Goal: Obtain resource: Obtain resource

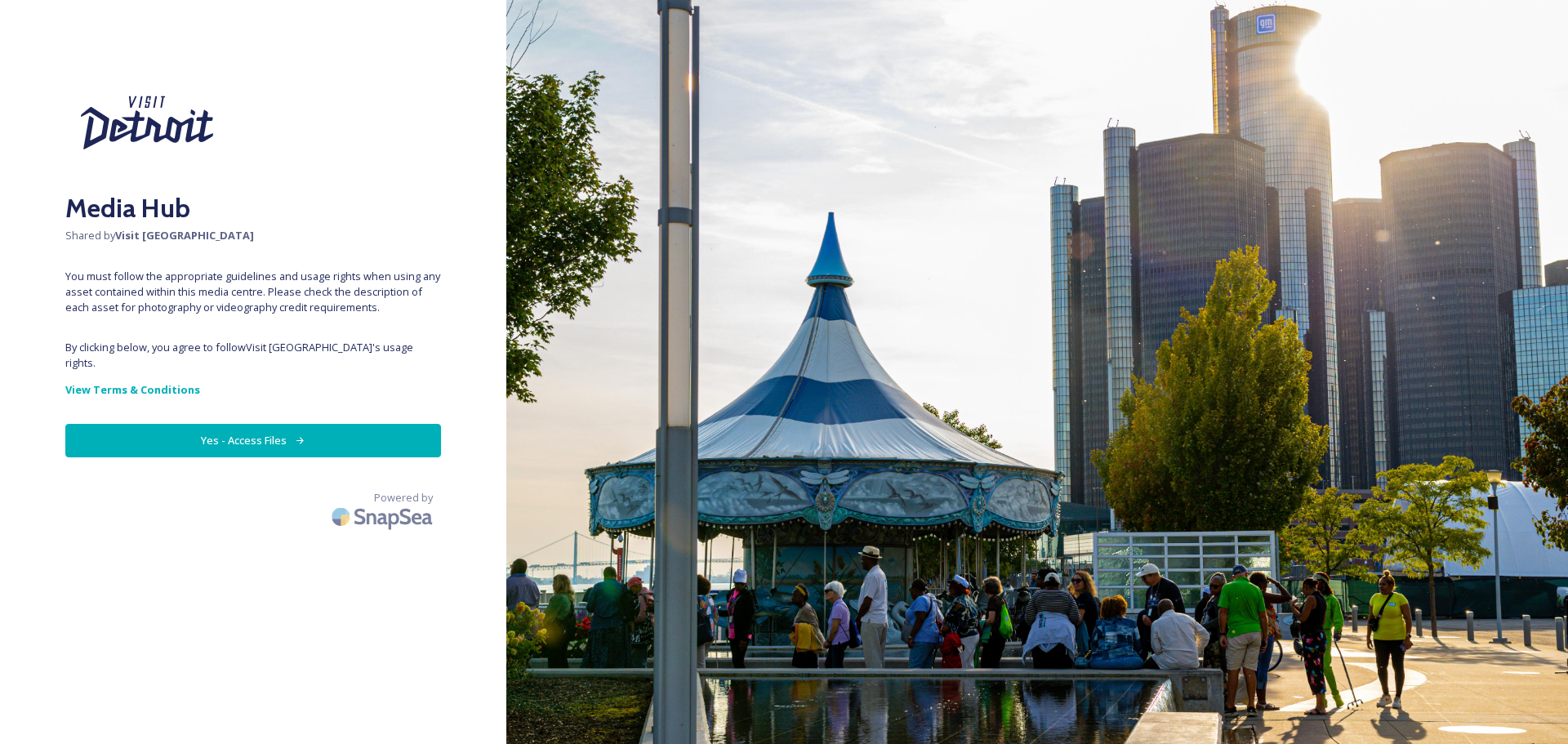
click at [254, 424] on button "Yes - Access Files" at bounding box center [253, 440] width 376 height 33
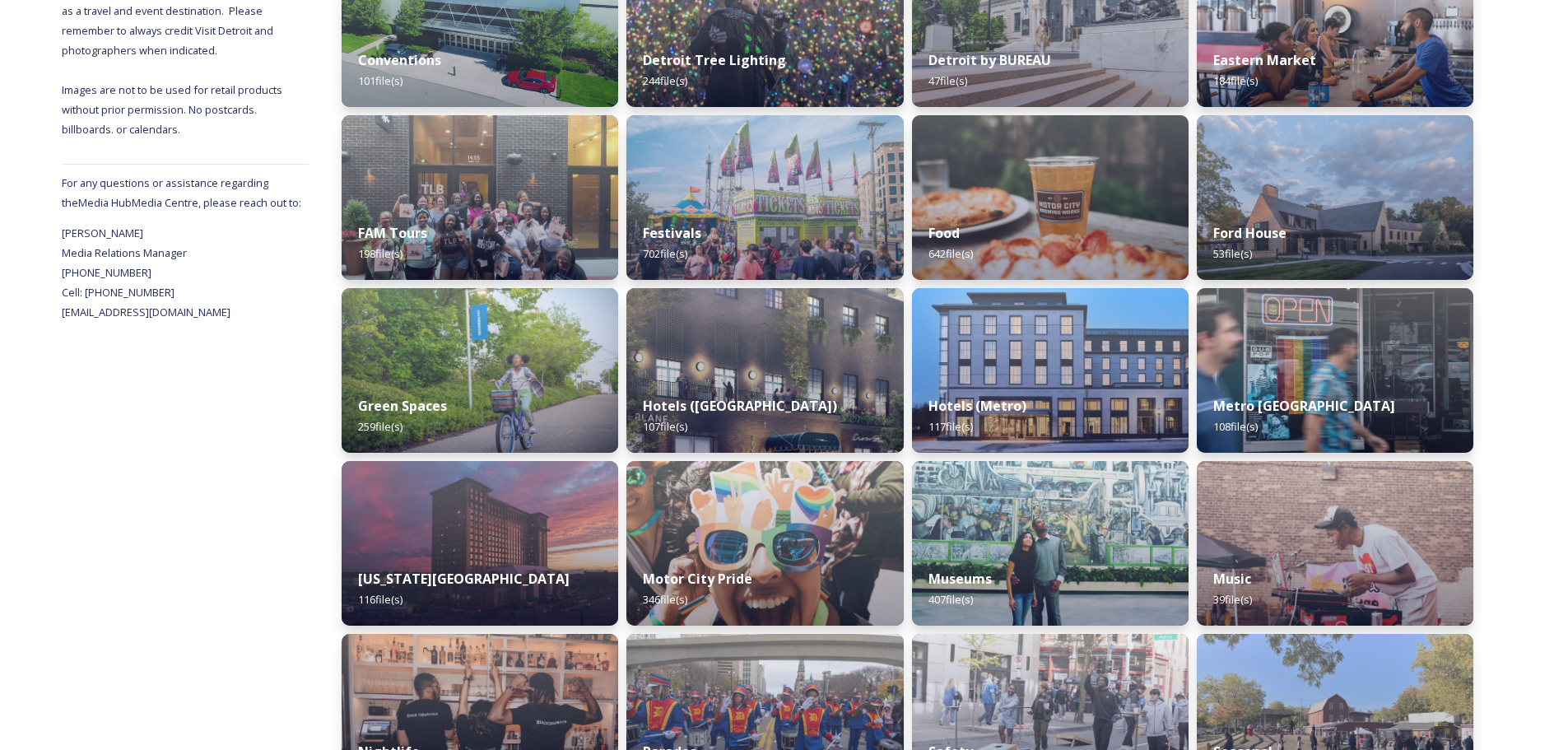
scroll to position [904, 0]
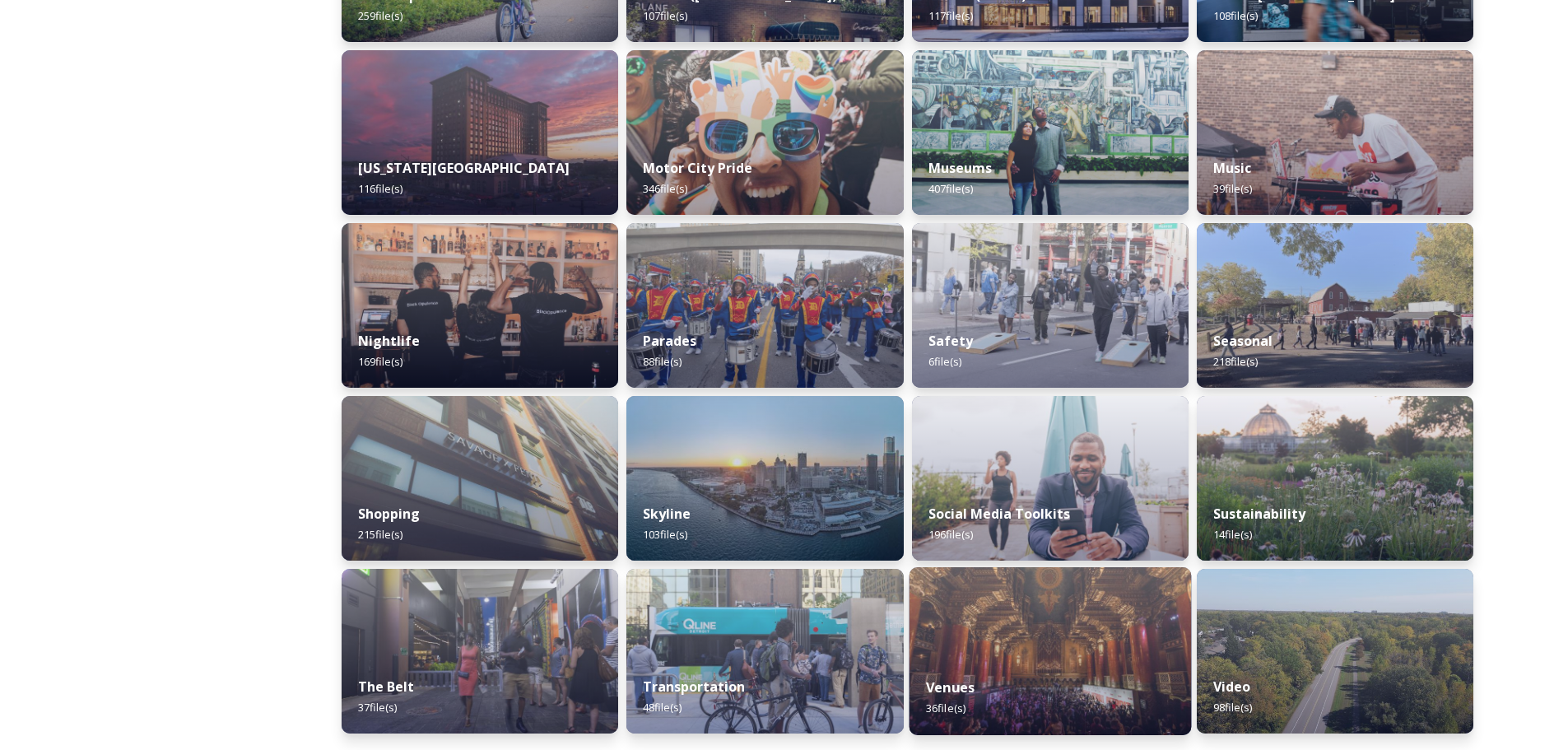
click at [1041, 637] on img at bounding box center [1050, 651] width 282 height 168
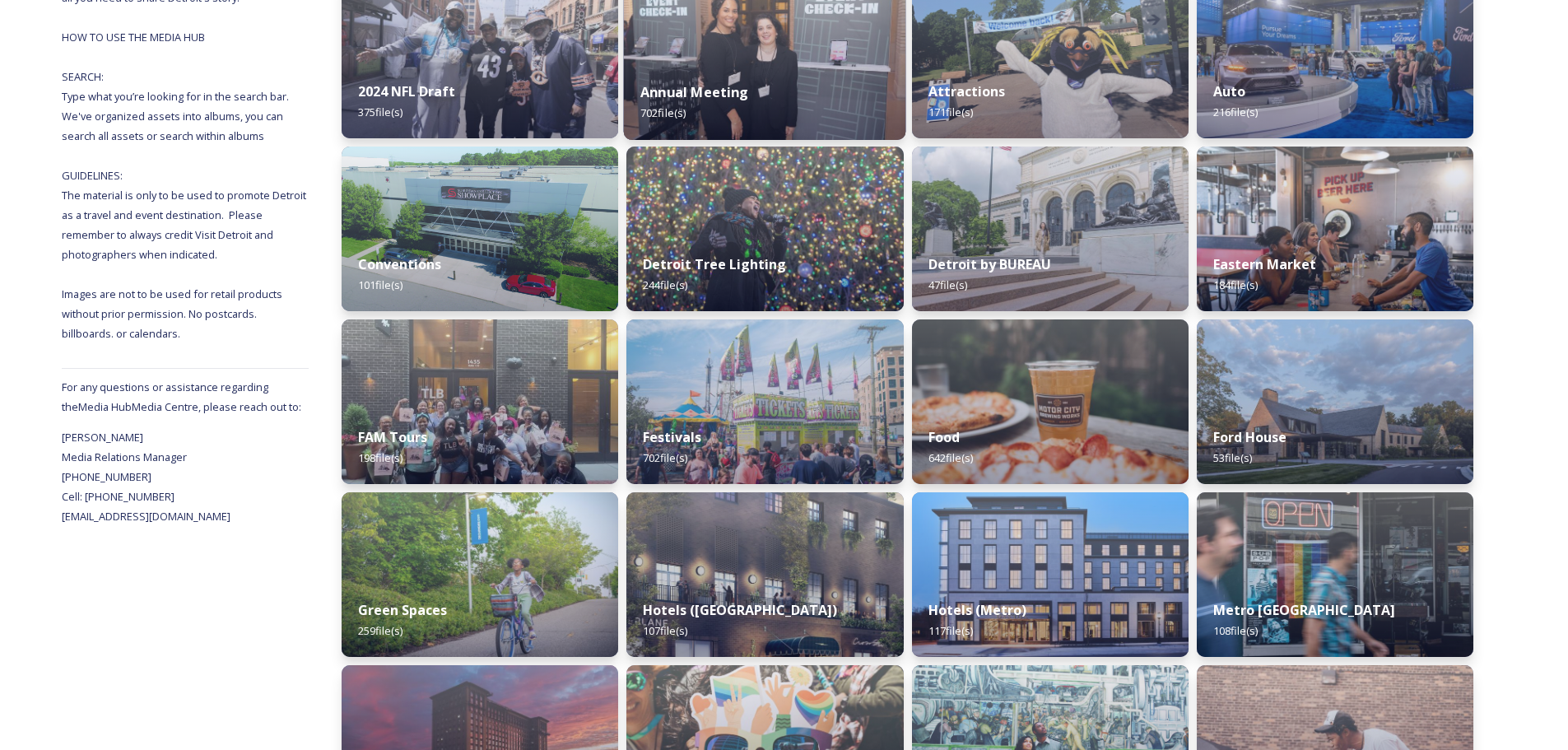
scroll to position [329, 0]
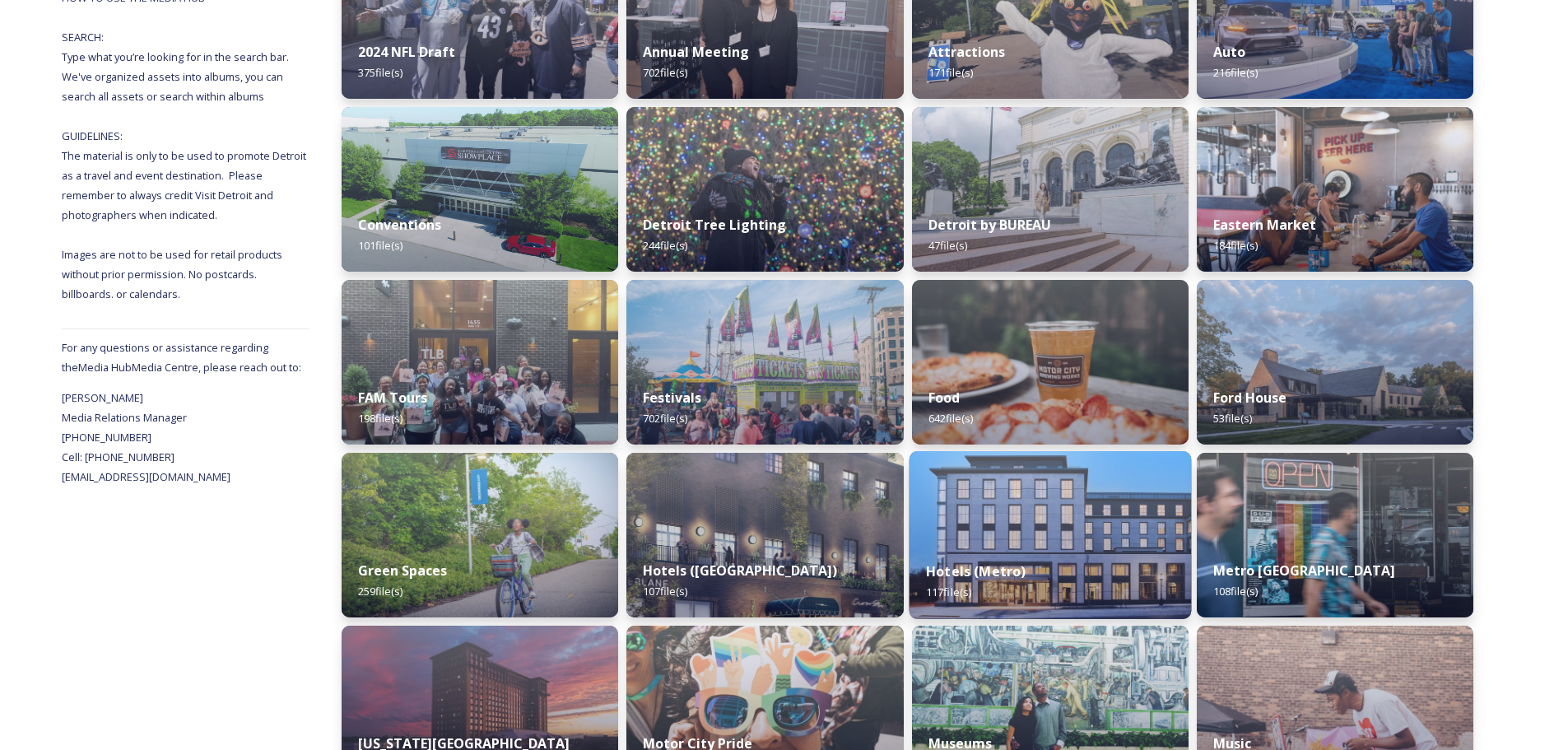
click at [1138, 563] on div "Hotels (Metro) 117 file(s)" at bounding box center [1050, 581] width 282 height 75
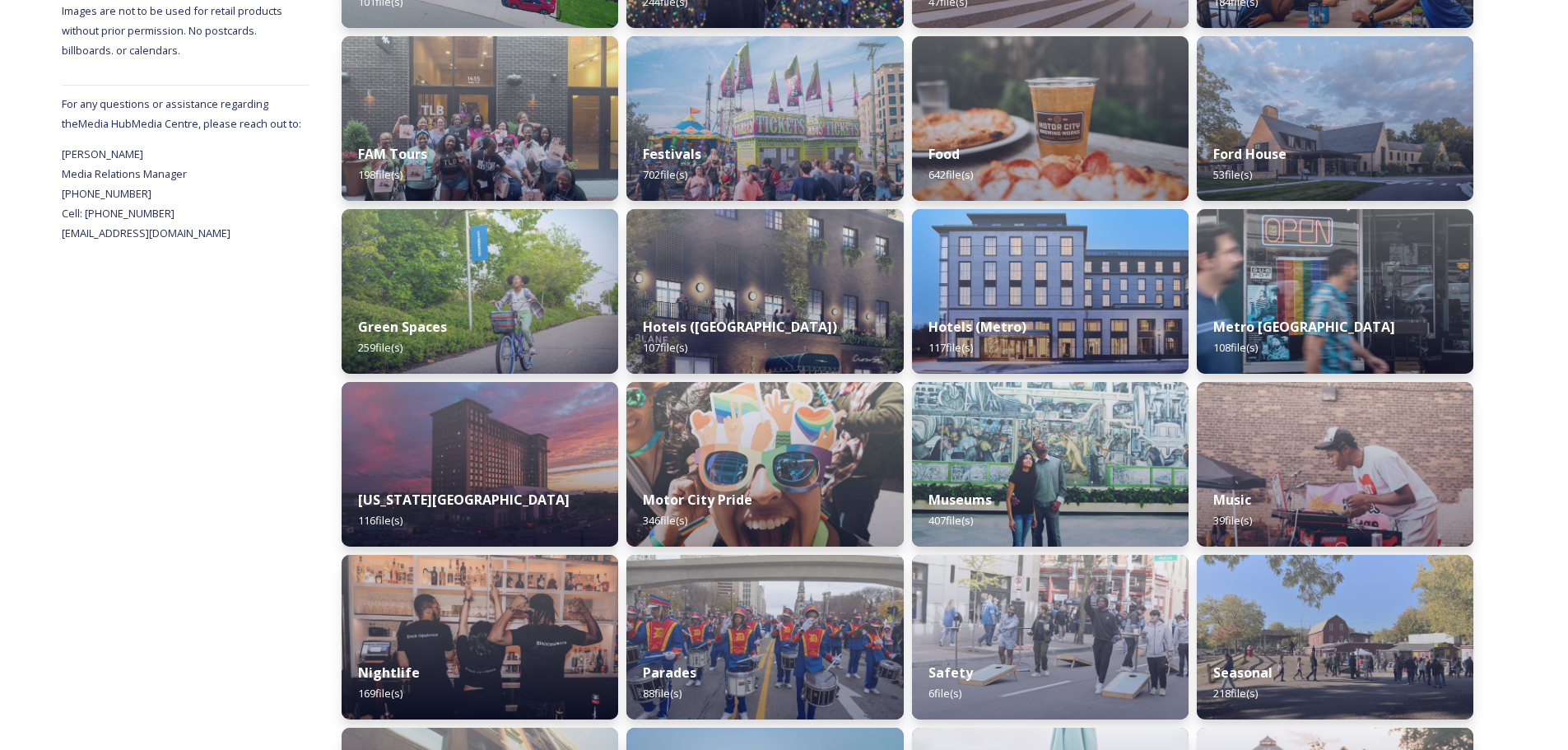
scroll to position [576, 0]
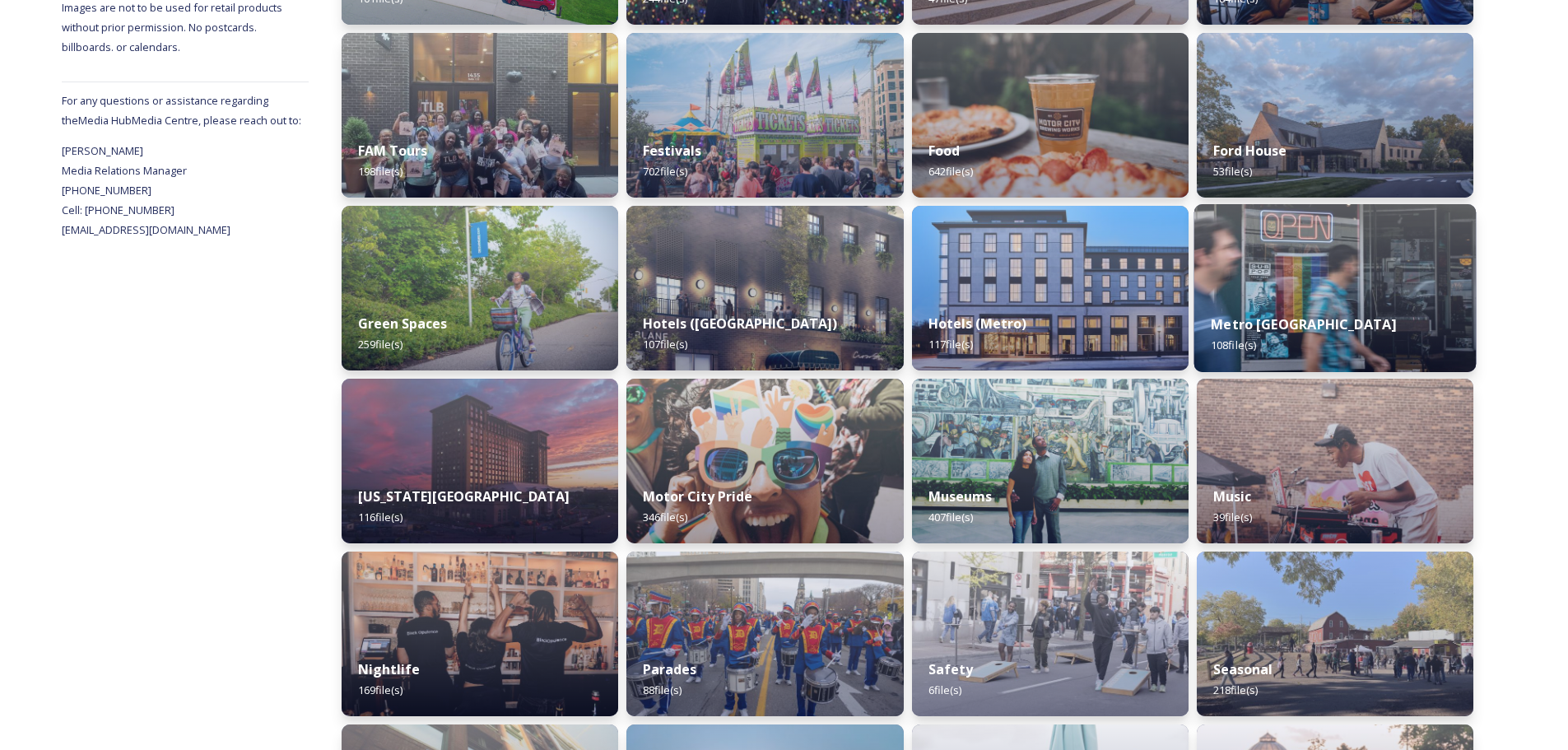
click at [1306, 290] on img at bounding box center [1334, 288] width 282 height 168
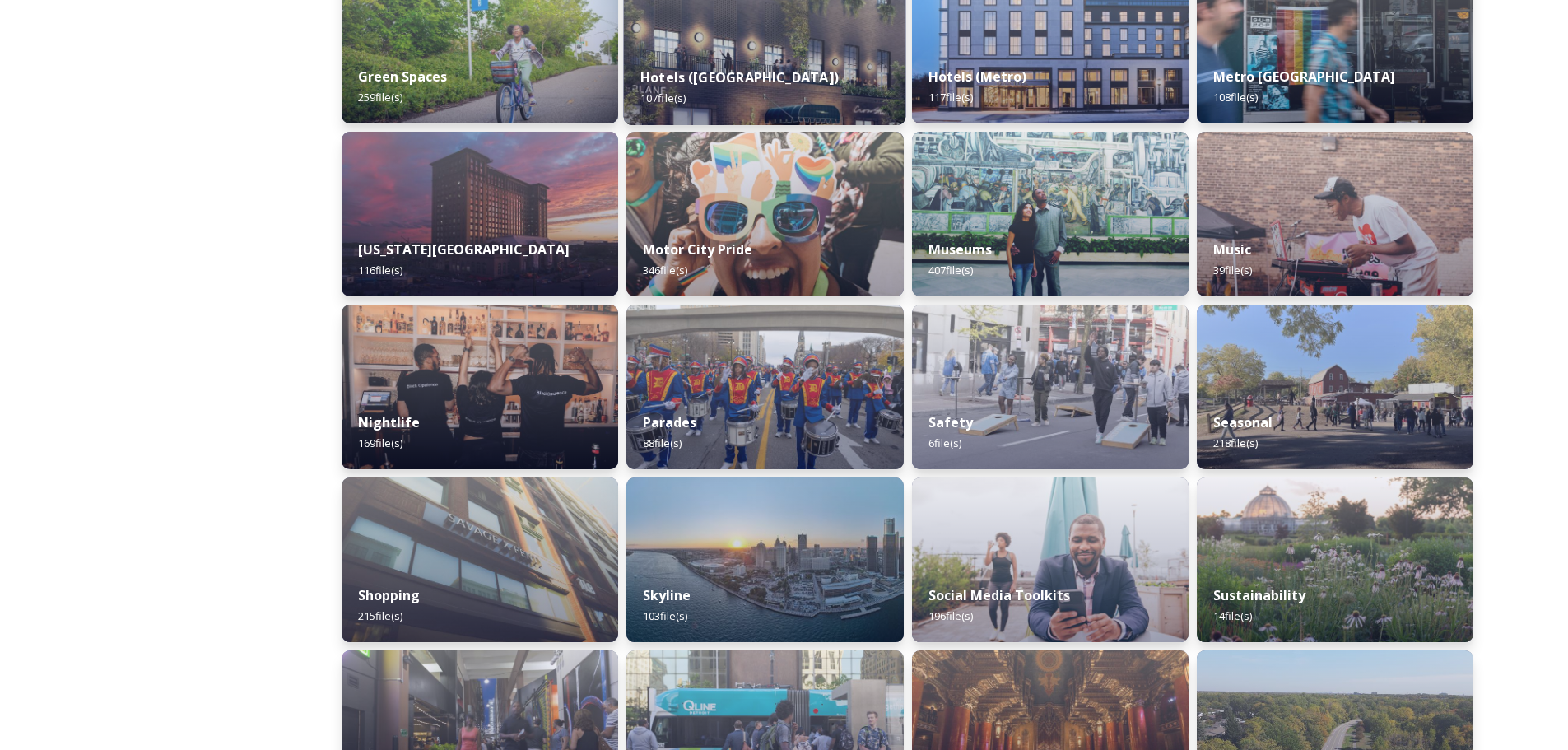
scroll to position [904, 0]
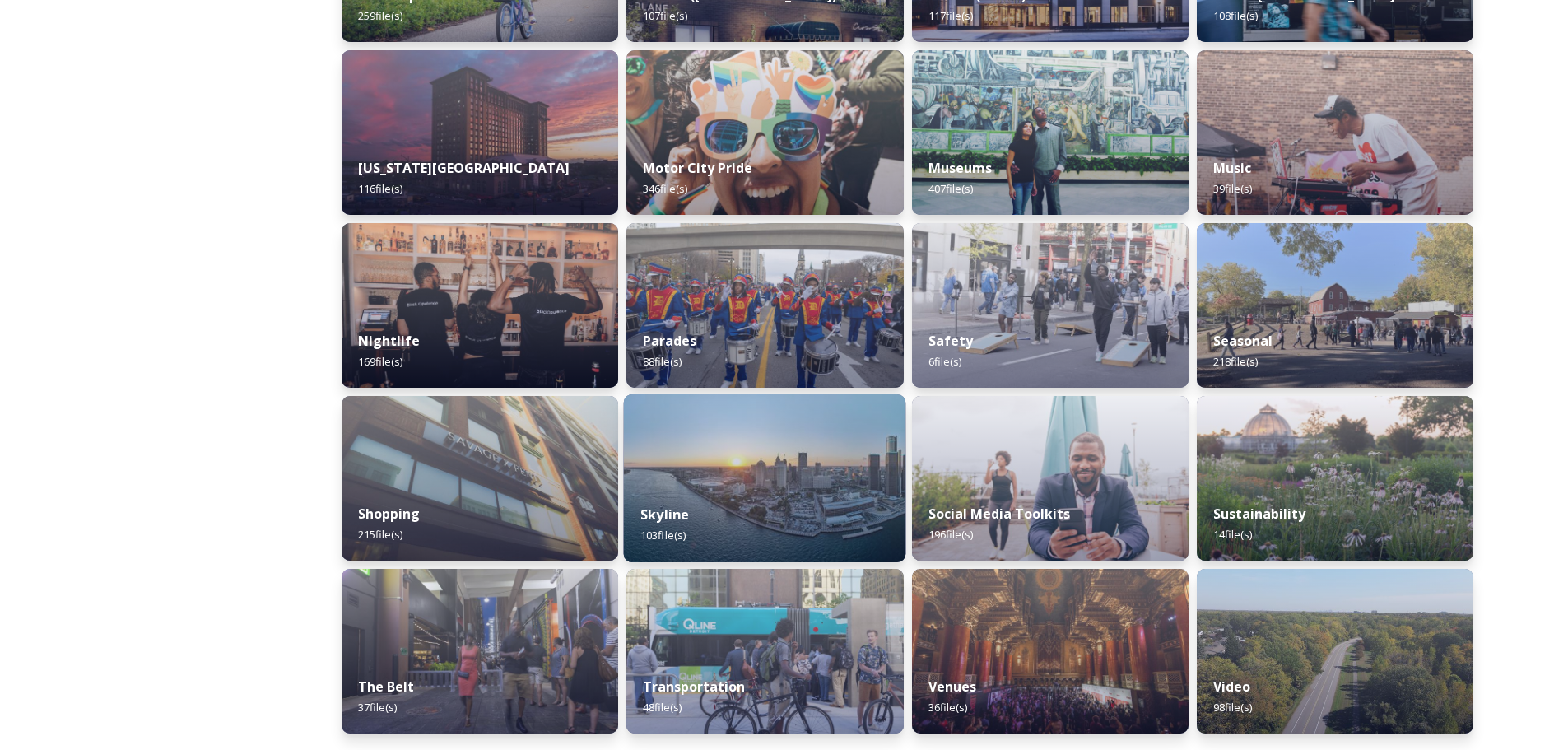
click at [807, 446] on img at bounding box center [765, 478] width 282 height 168
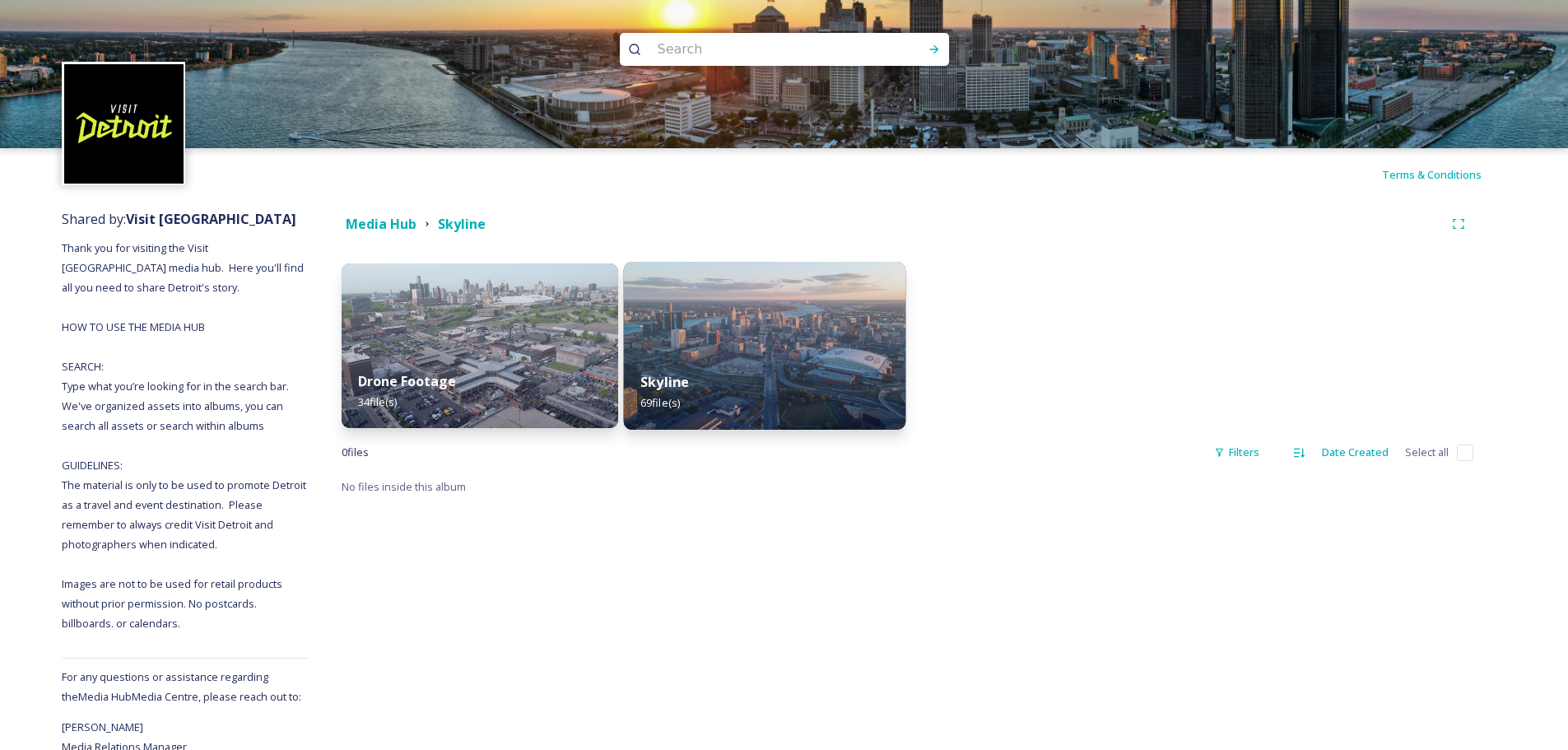
click at [732, 321] on img at bounding box center [765, 346] width 282 height 168
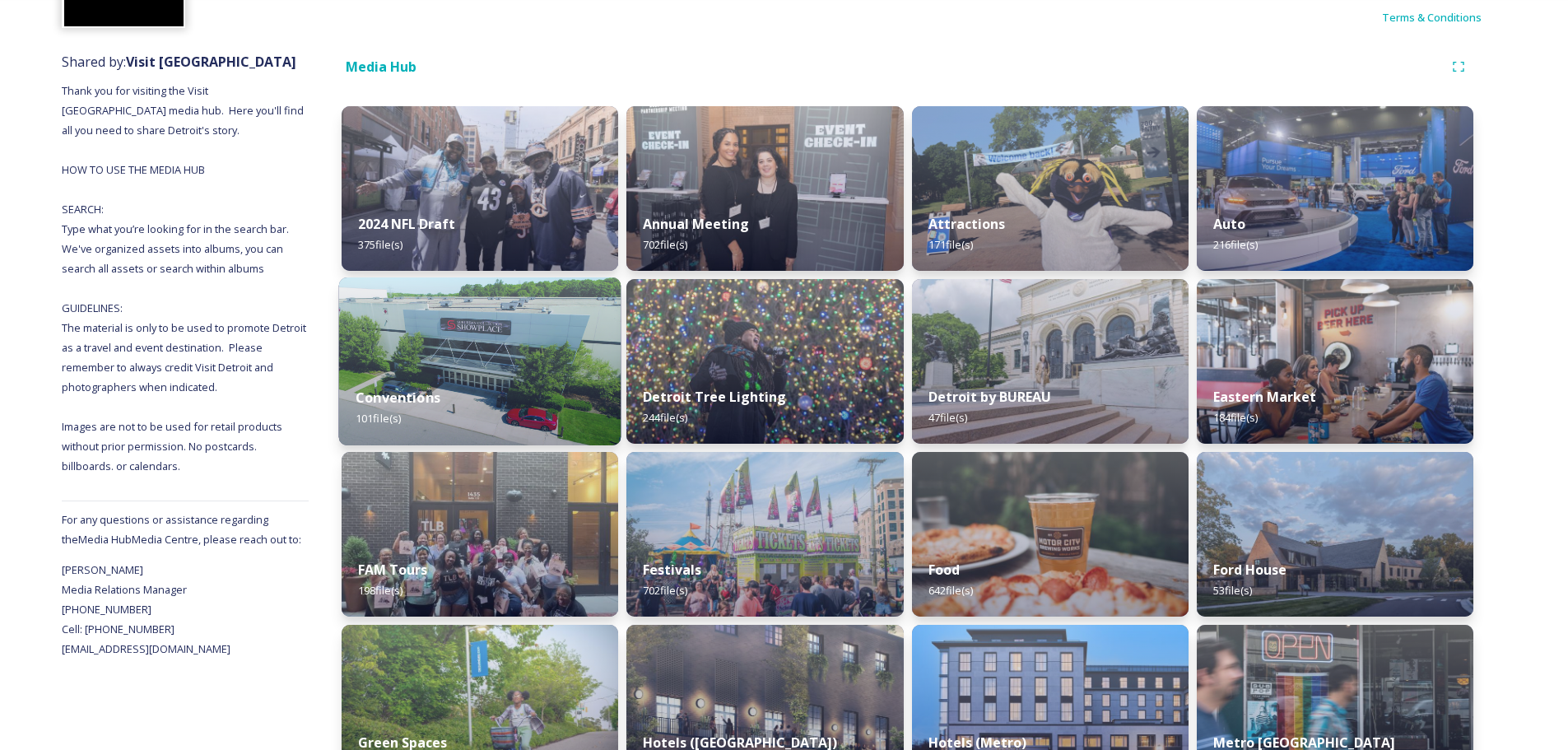
scroll to position [164, 0]
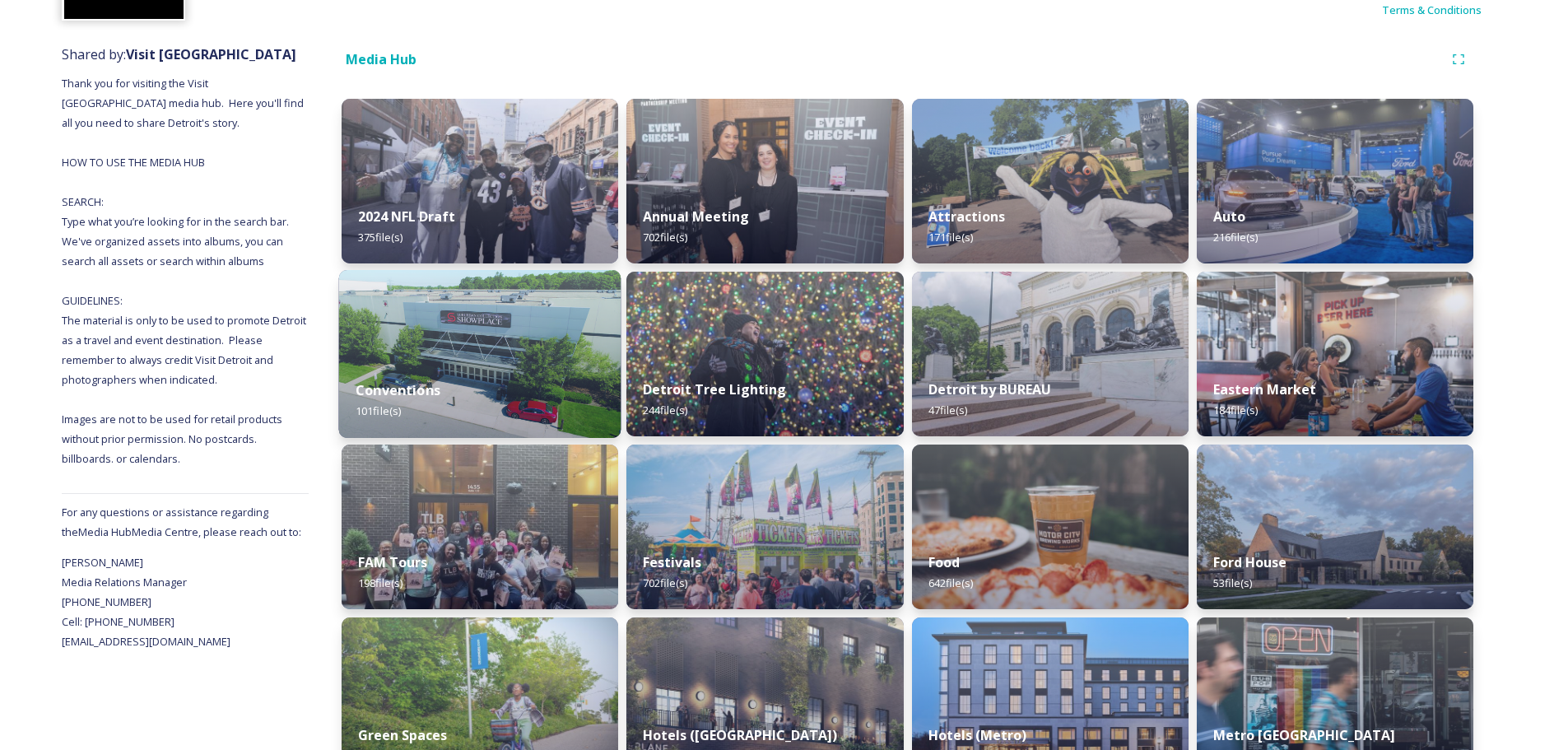
click at [496, 351] on img at bounding box center [480, 354] width 282 height 168
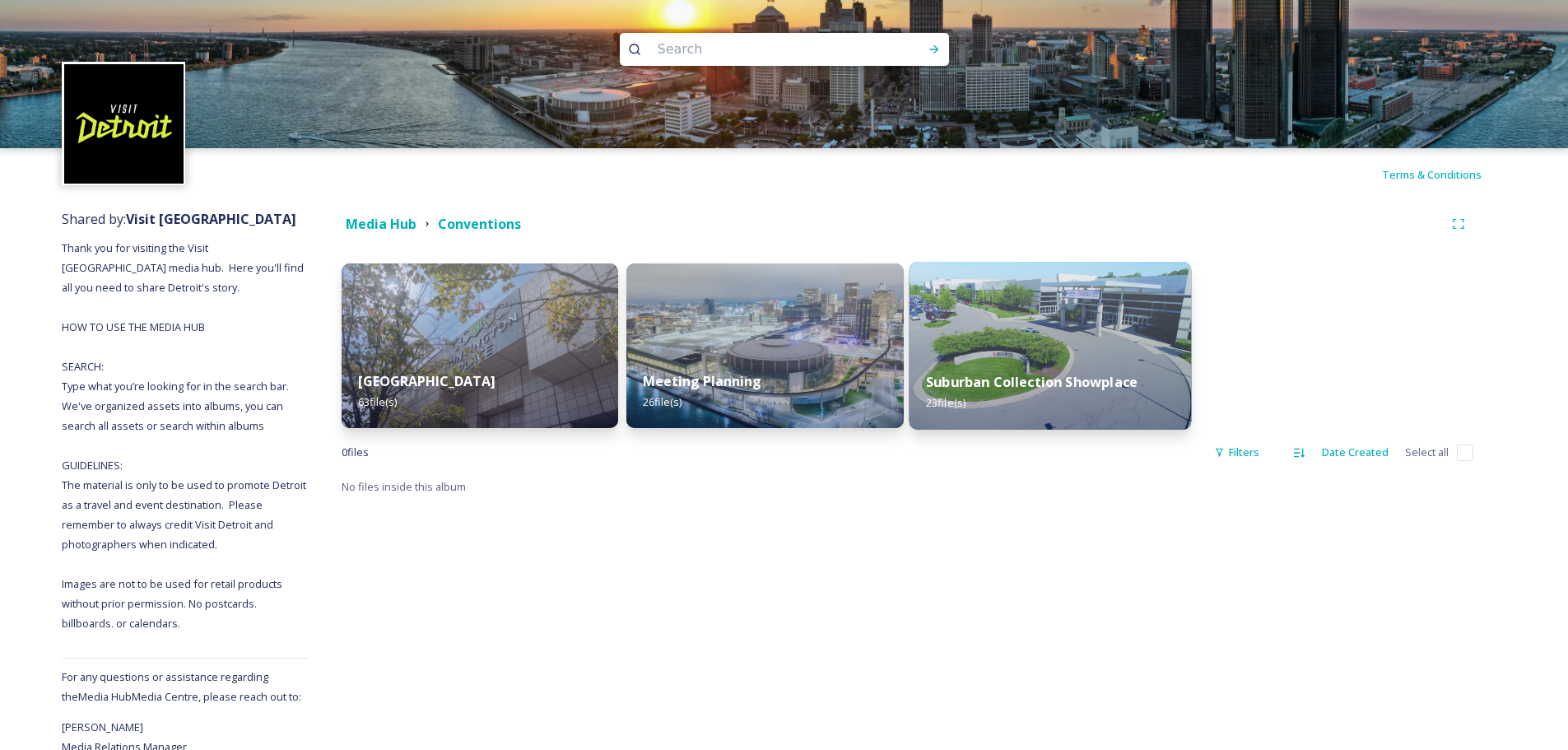
click at [1060, 359] on div "Suburban Collection Showplace 23 file(s)" at bounding box center [1050, 392] width 282 height 75
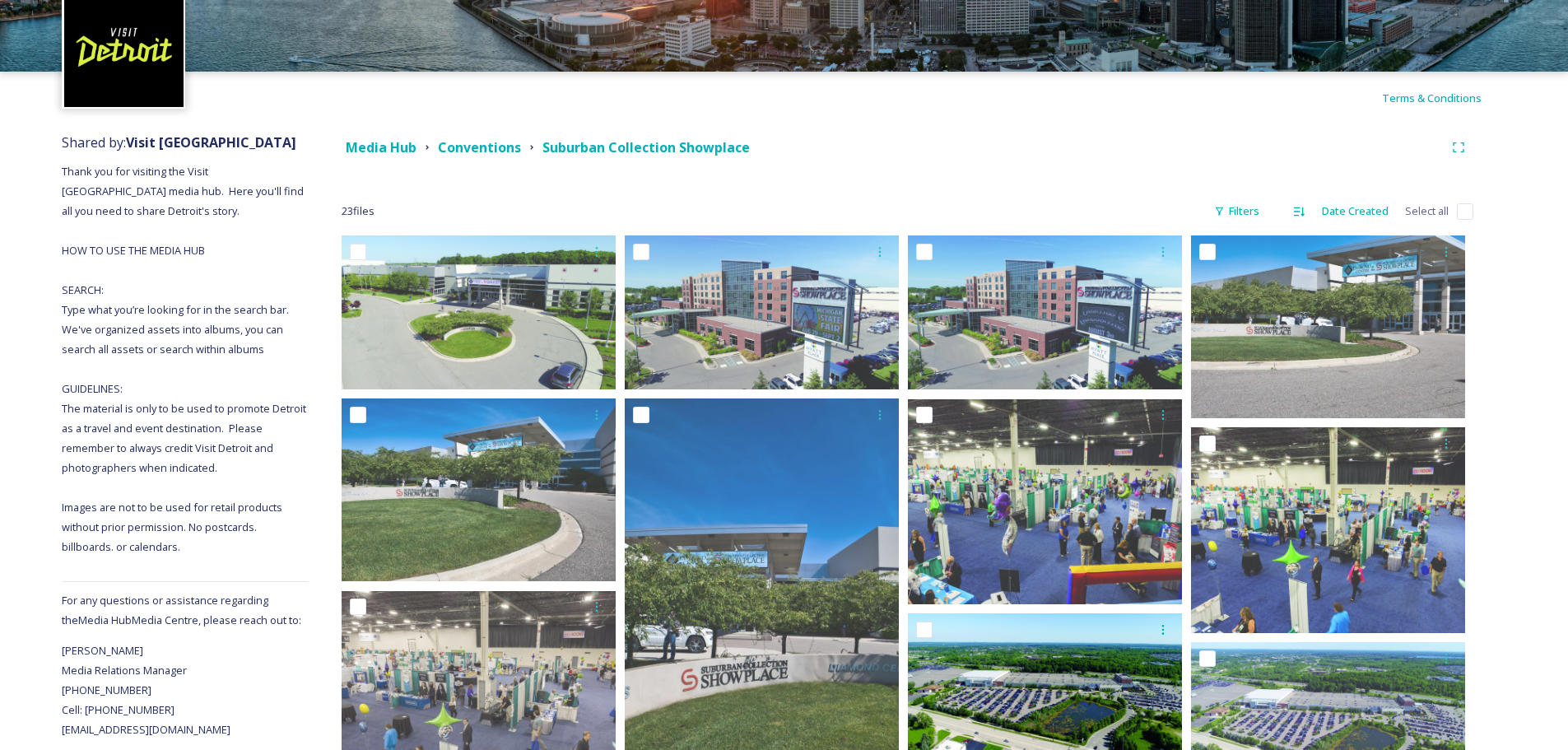
scroll to position [19, 0]
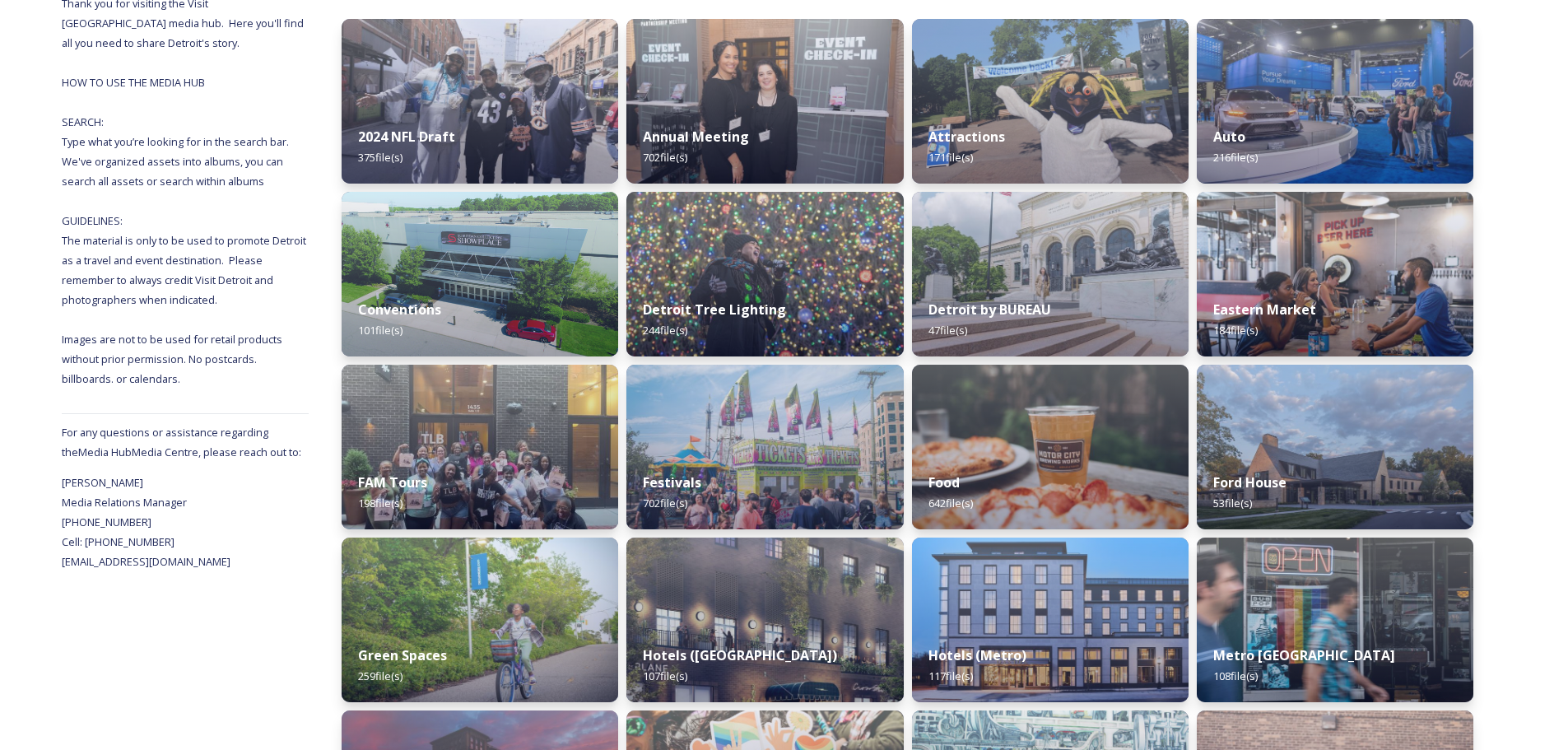
scroll to position [247, 0]
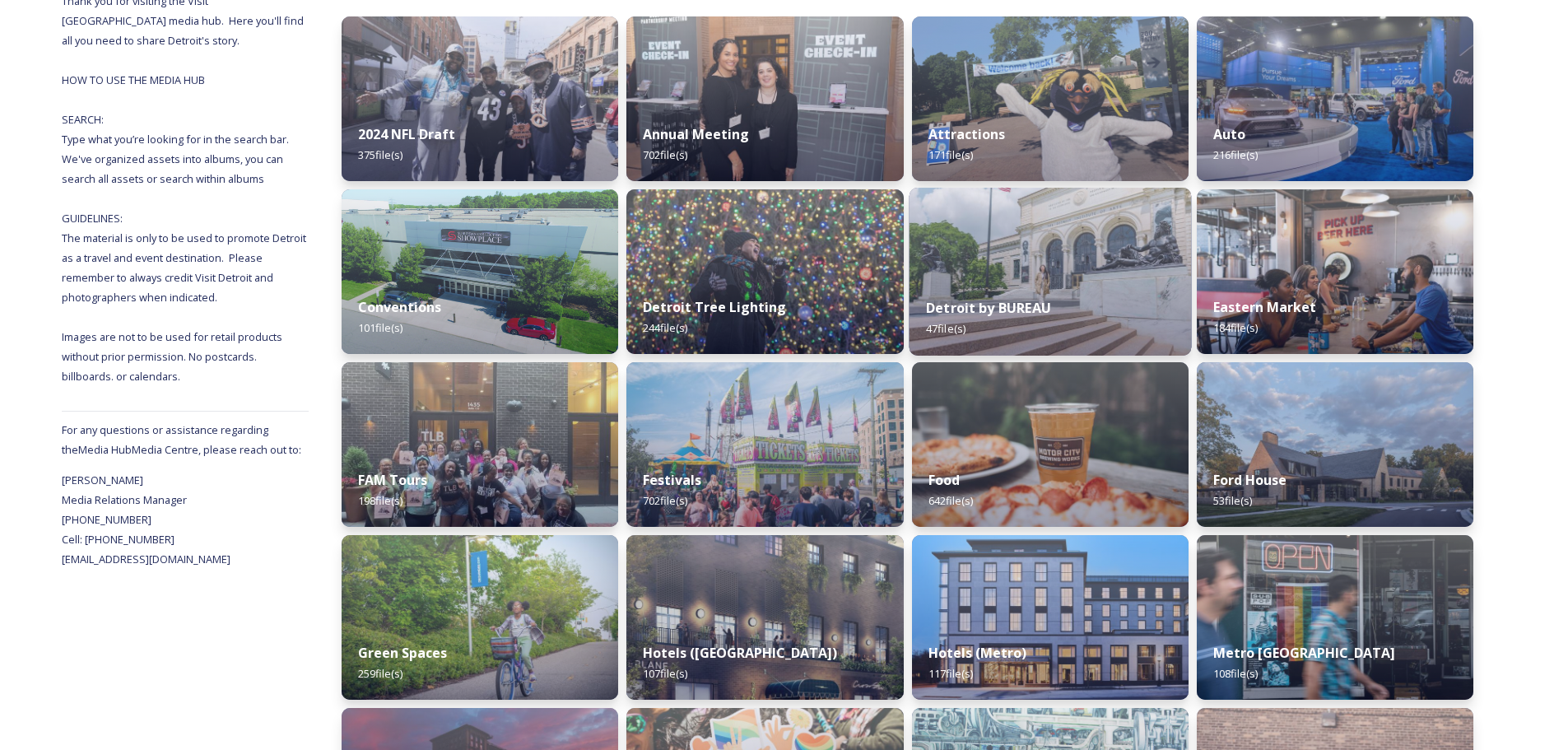
click at [1046, 288] on div "Detroit by BUREAU 47 file(s)" at bounding box center [1050, 318] width 282 height 75
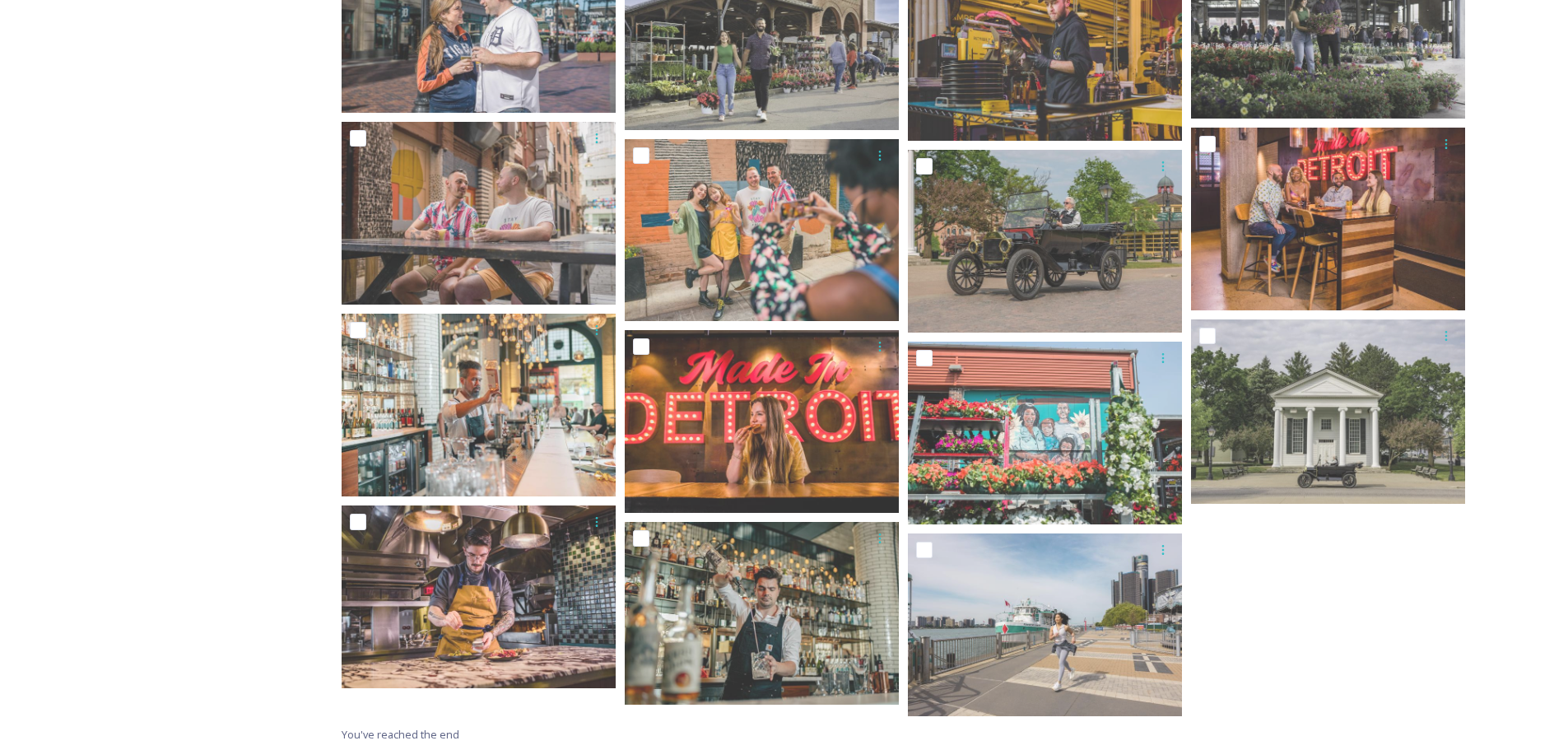
scroll to position [1913, 0]
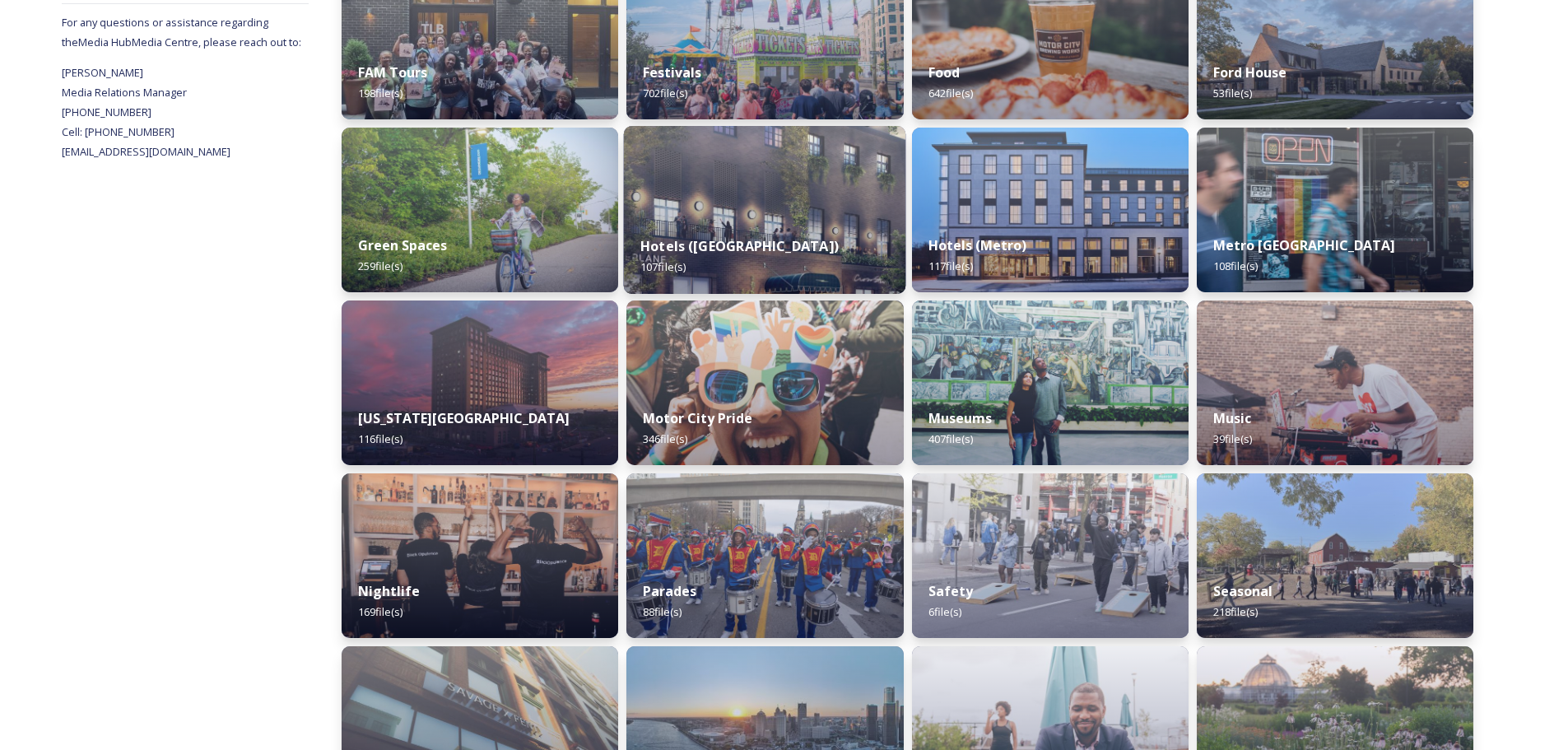
scroll to position [659, 0]
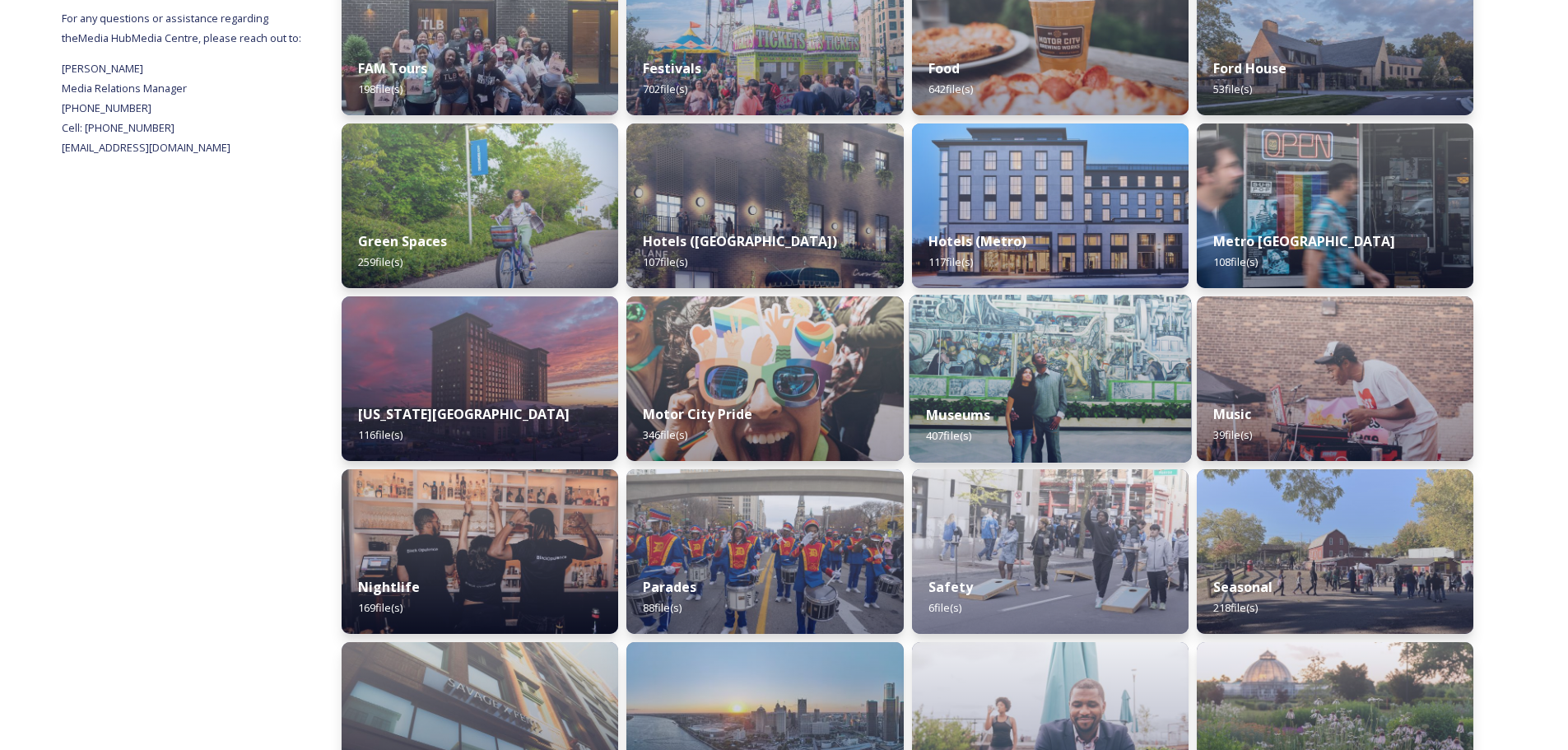
click at [1051, 377] on img at bounding box center [1050, 379] width 282 height 168
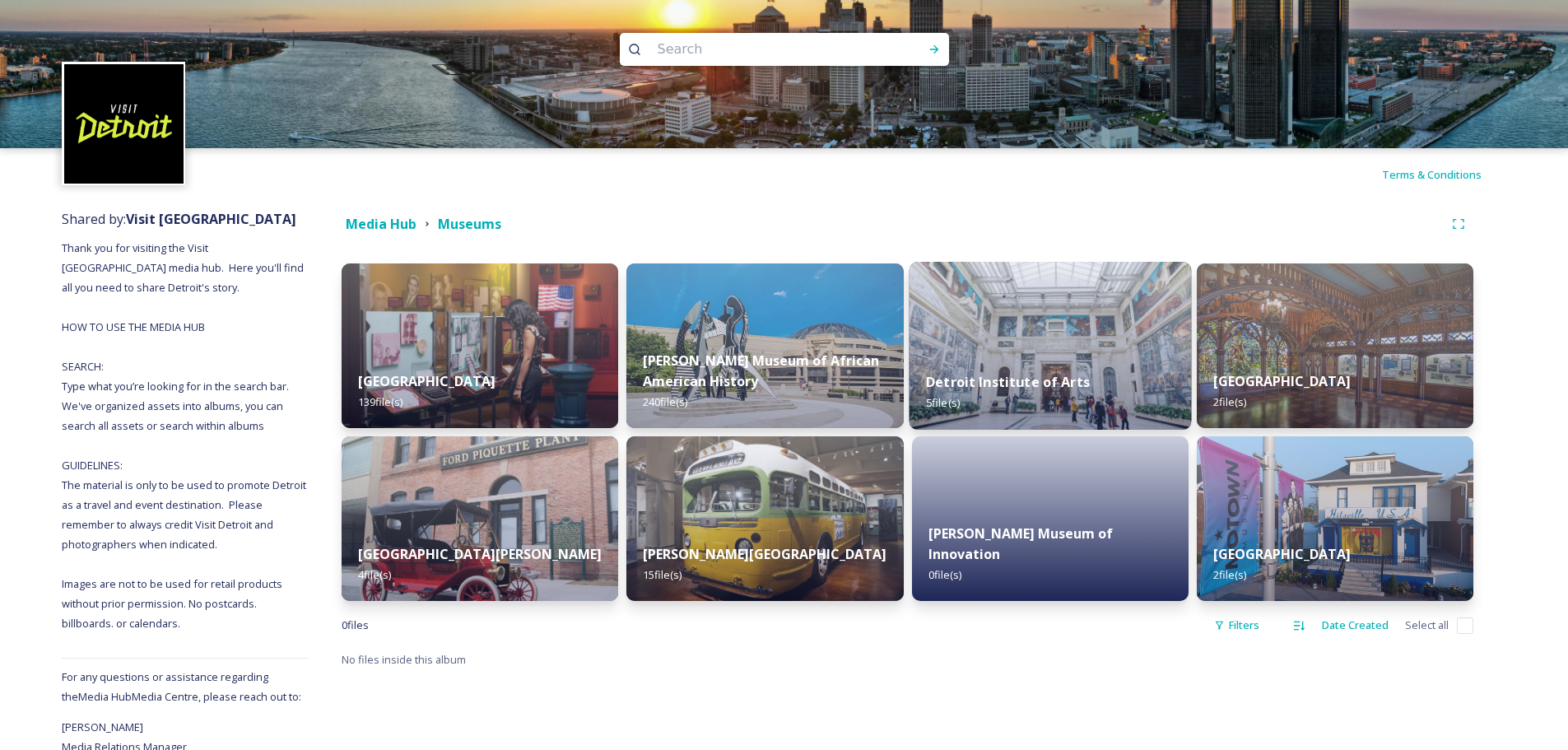
click at [1036, 327] on img at bounding box center [1050, 346] width 282 height 168
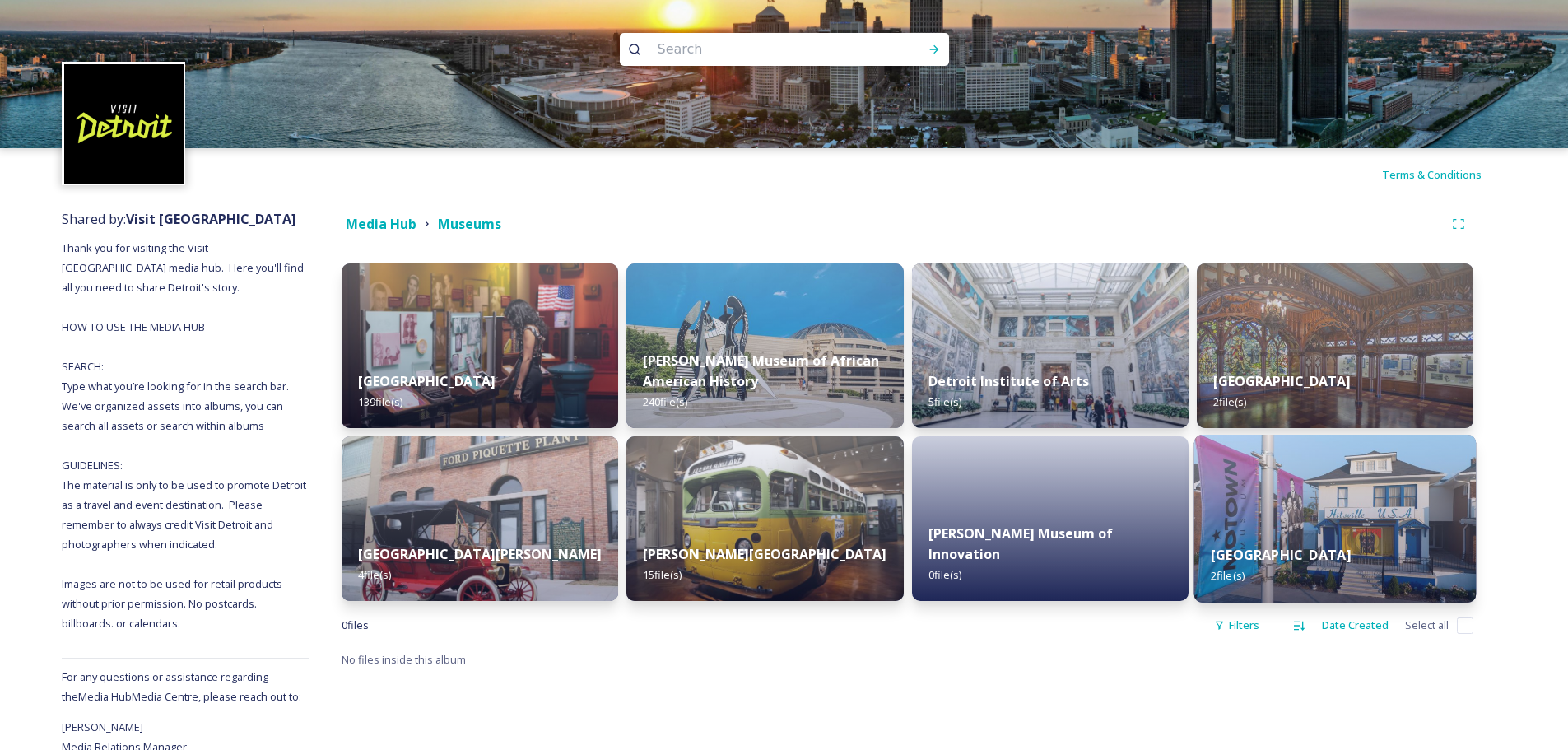
click at [1380, 516] on img at bounding box center [1334, 518] width 282 height 168
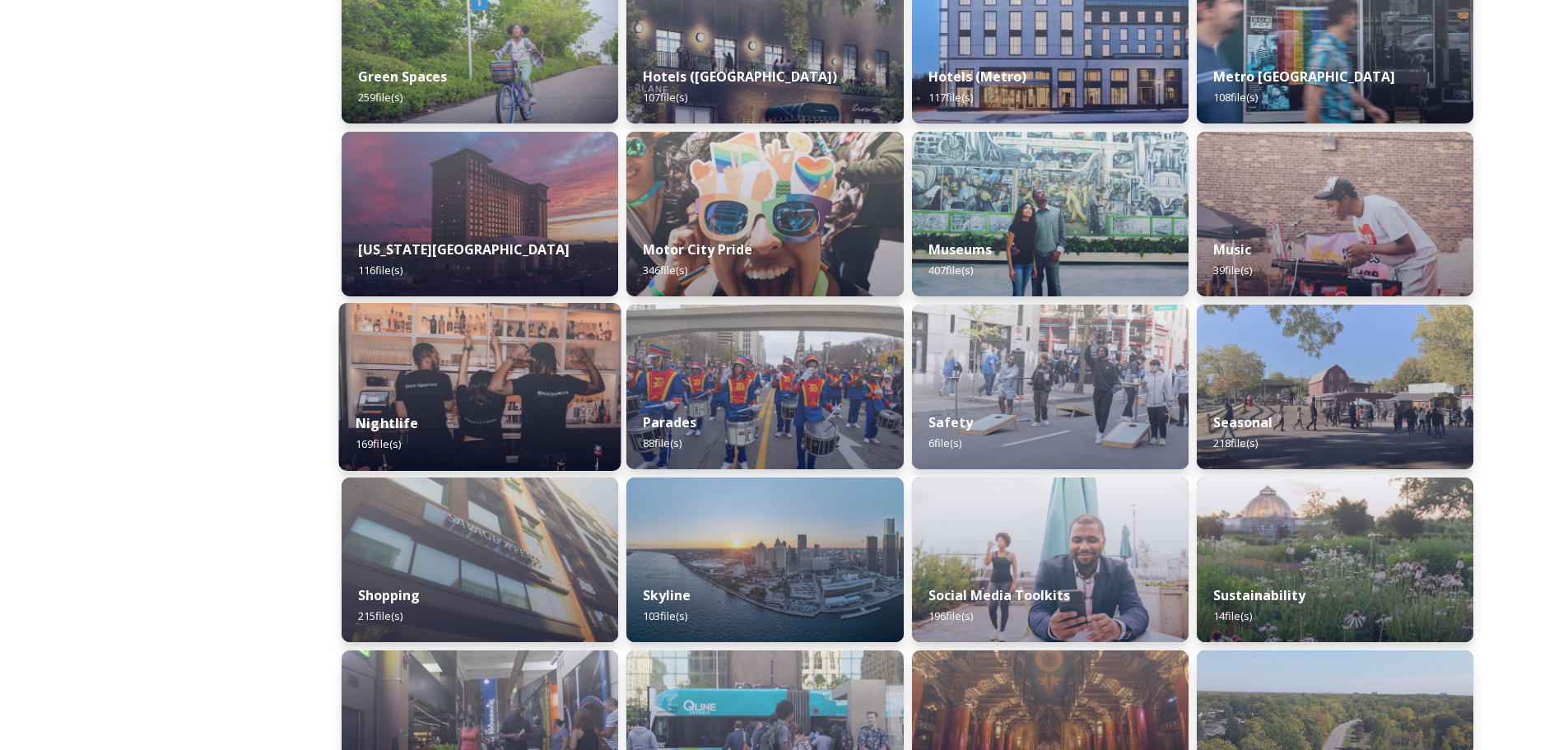
scroll to position [904, 0]
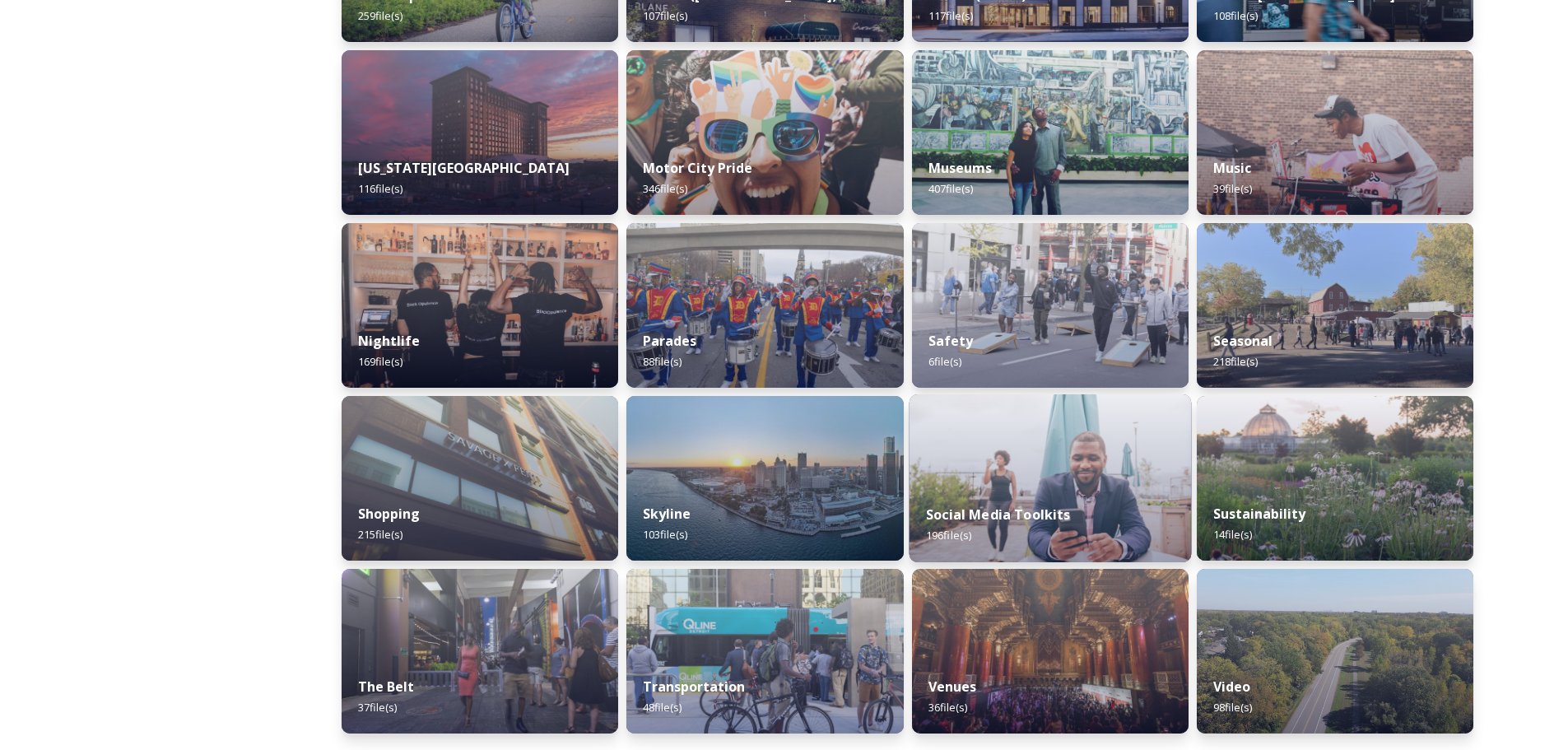
click at [1056, 478] on img at bounding box center [1050, 478] width 282 height 168
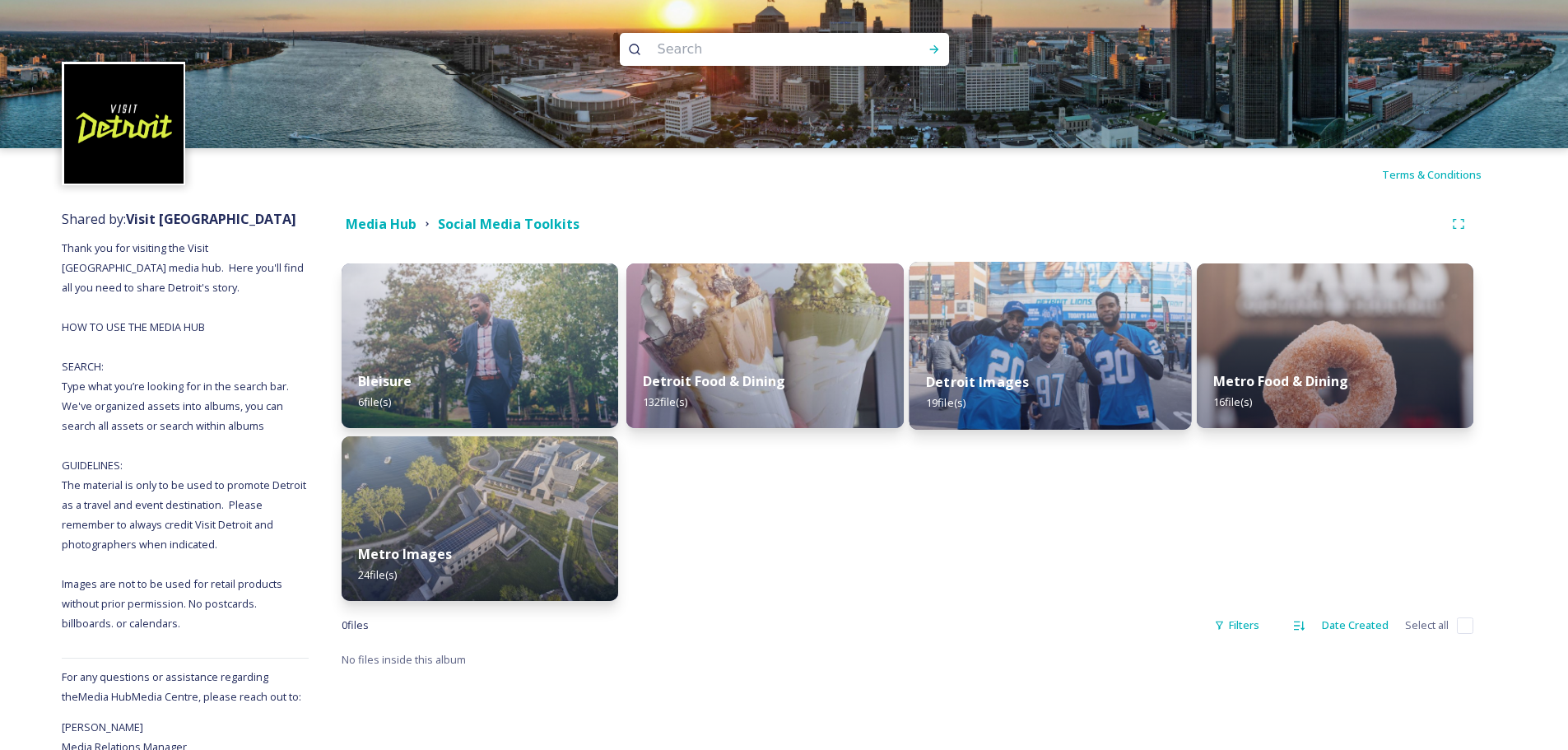
click at [1003, 328] on img at bounding box center [1050, 346] width 282 height 168
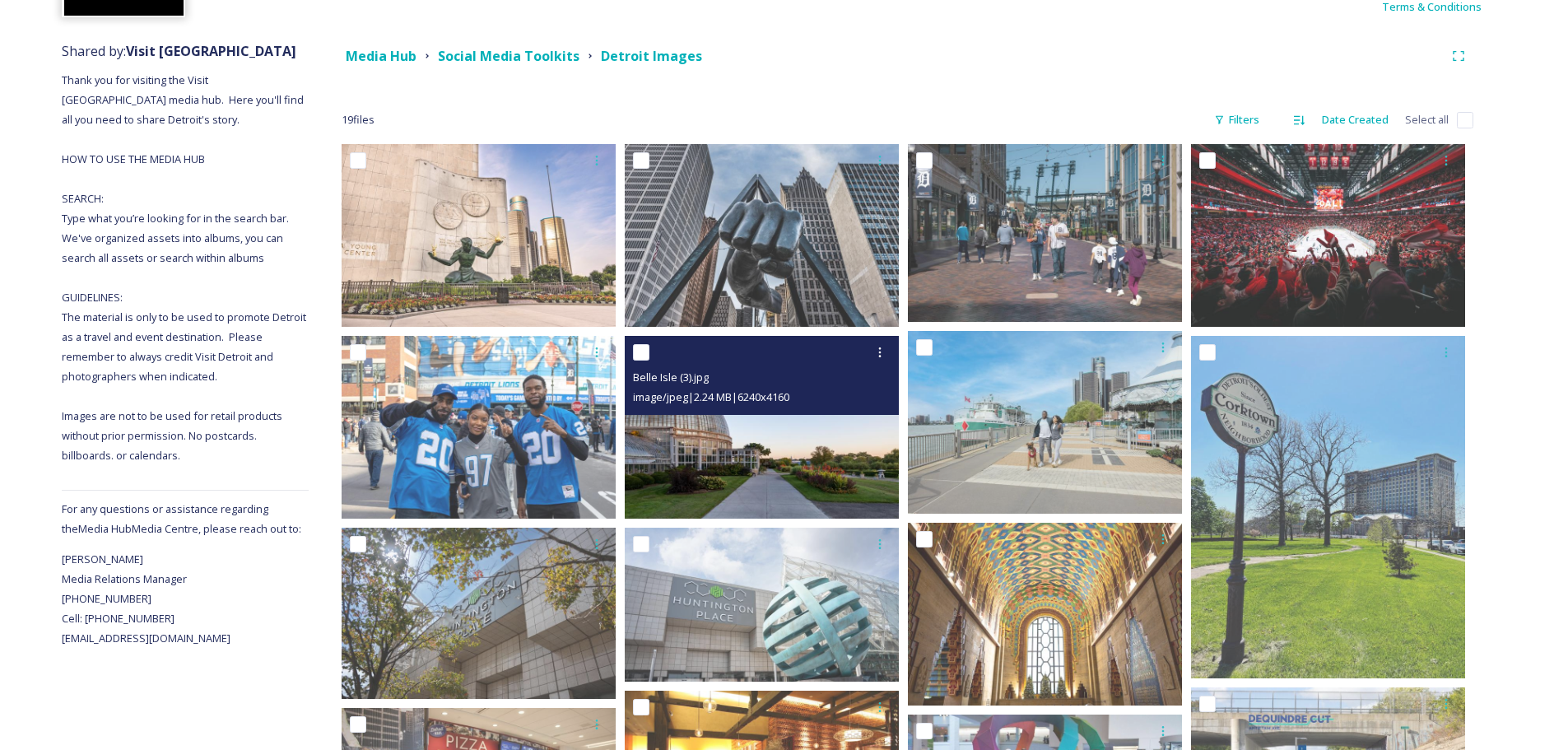
scroll to position [130, 0]
